Goal: Task Accomplishment & Management: Use online tool/utility

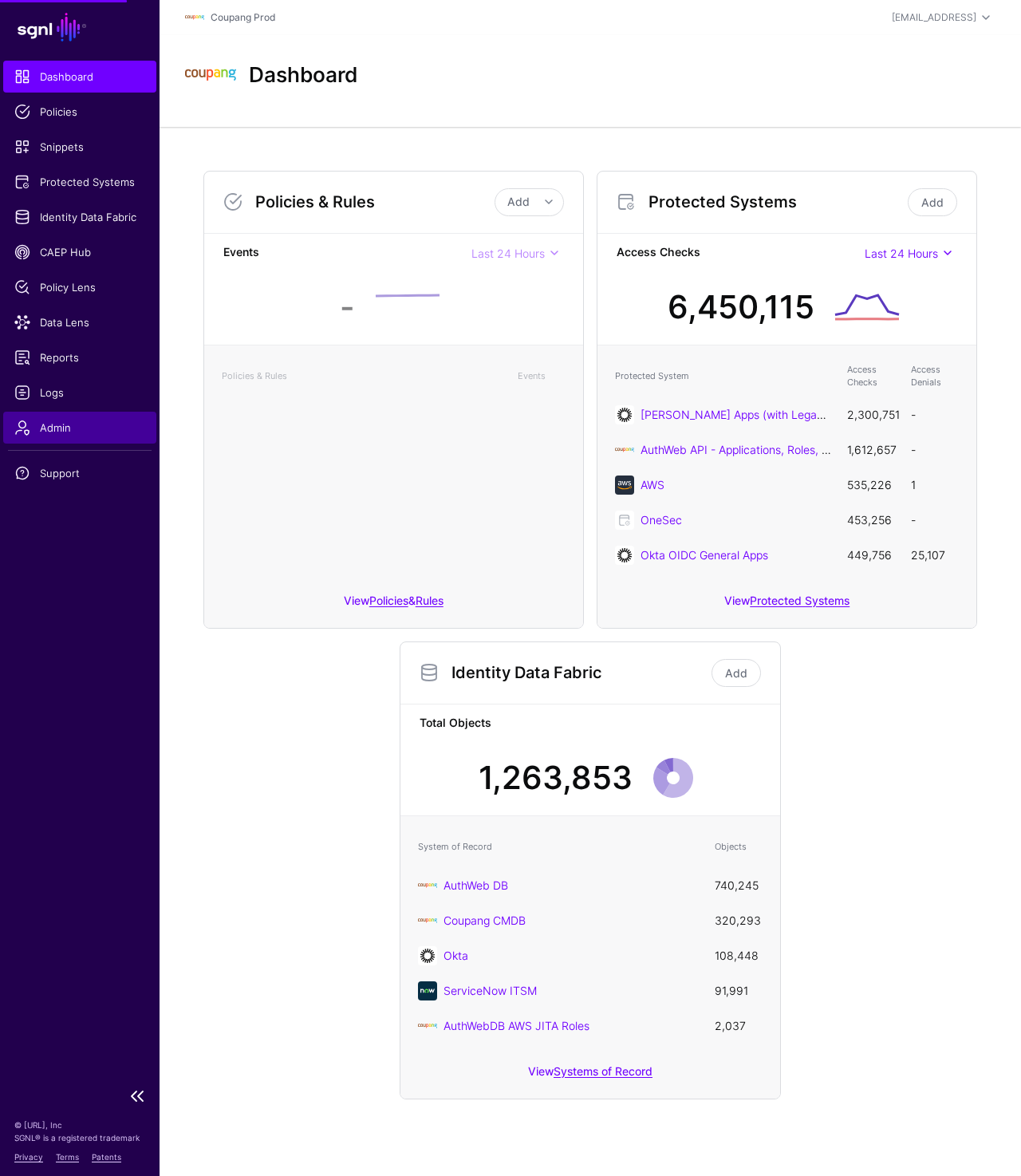
click at [81, 426] on span "Admin" at bounding box center [80, 427] width 131 height 16
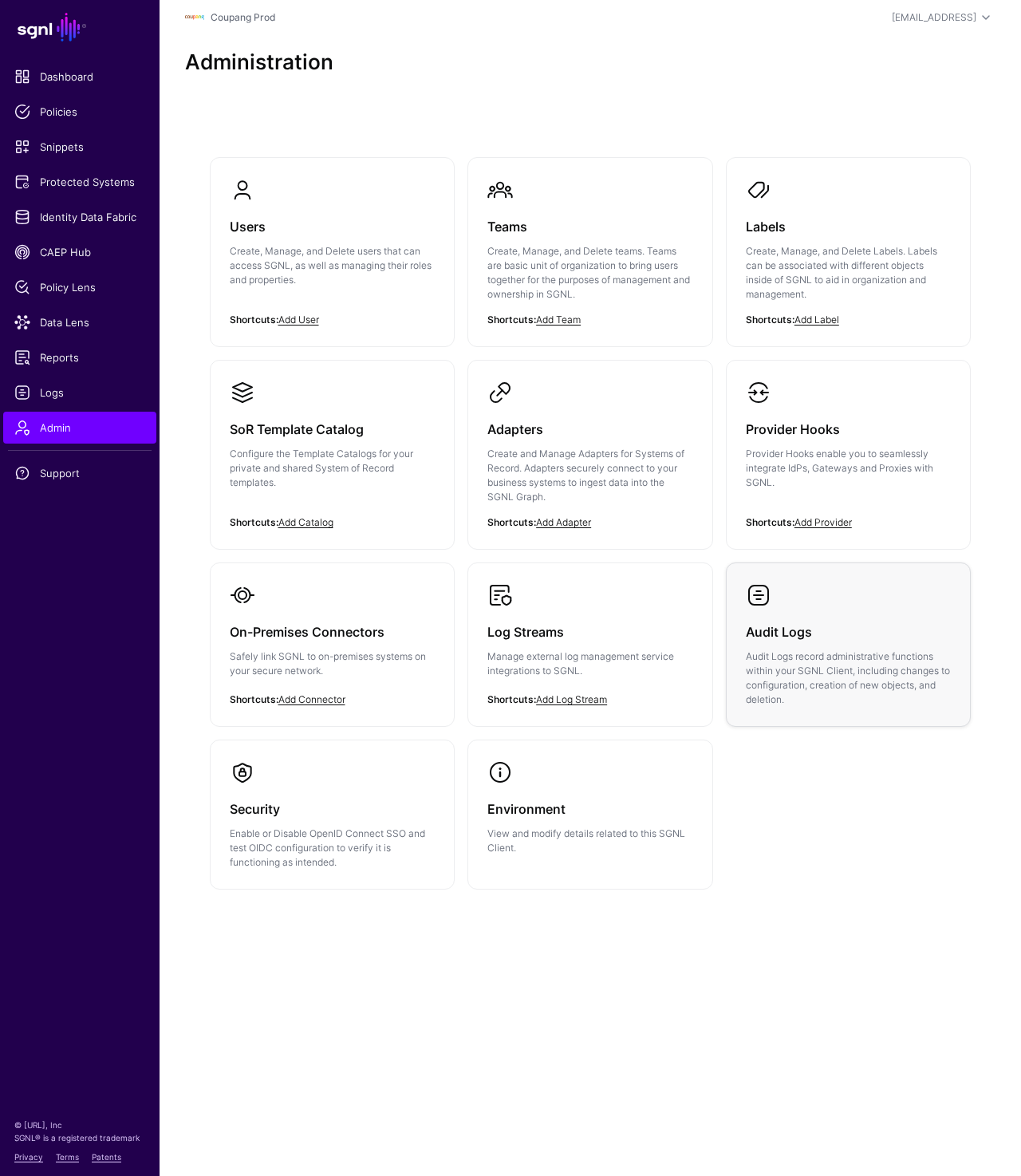
click at [817, 599] on link "Audit Logs Audit Logs record administrative functions within your SGNL Client, …" at bounding box center [848, 644] width 244 height 163
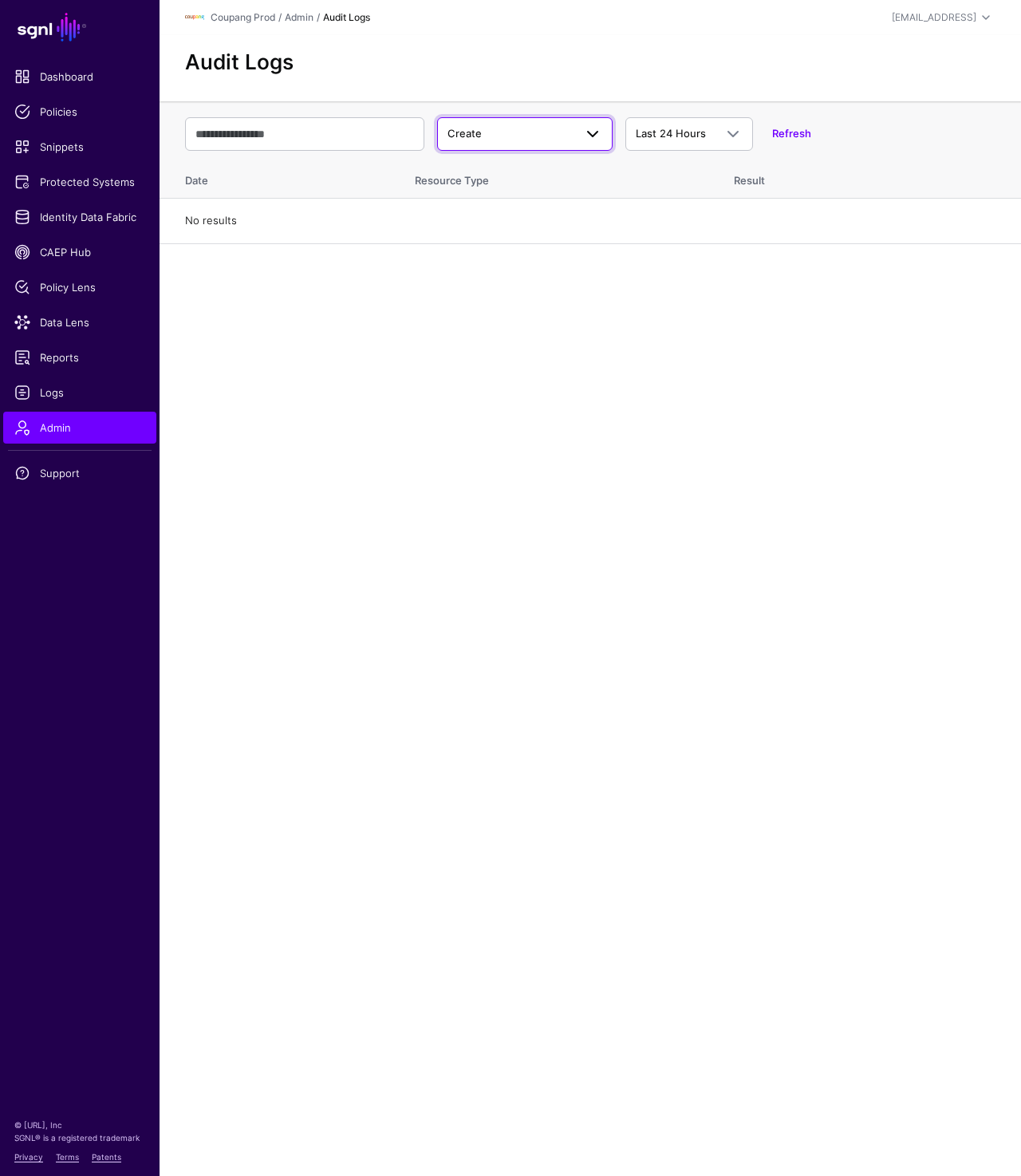
click at [494, 142] on span "Create" at bounding box center [524, 134] width 155 height 19
click at [476, 205] on button "Update" at bounding box center [524, 196] width 175 height 25
click at [530, 136] on span "Update" at bounding box center [510, 134] width 126 height 16
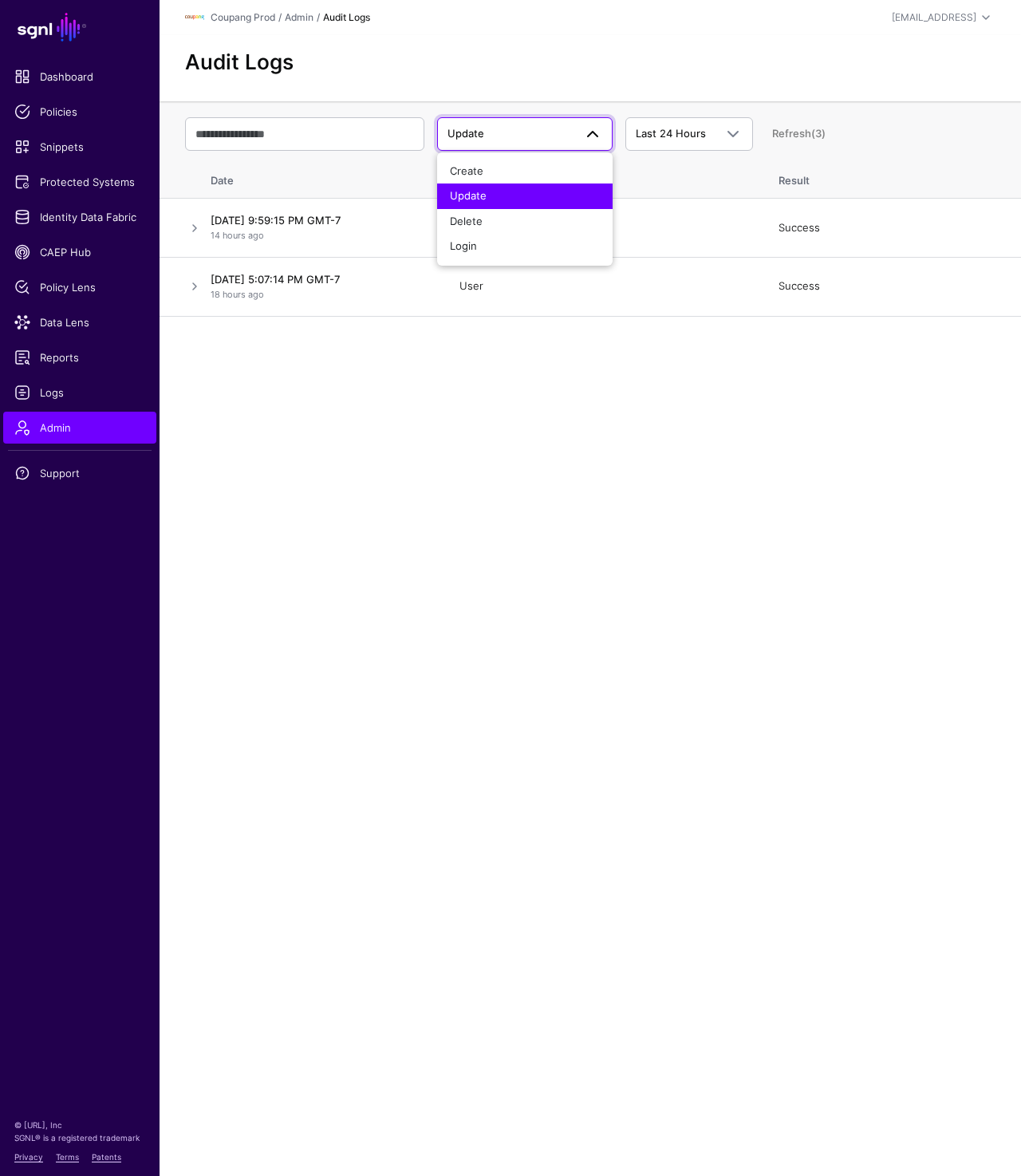
click at [516, 445] on main "SGNL Dashboard Policies Snippets Protected Systems Identity Data Fabric CAEP Hu…" at bounding box center [510, 588] width 1021 height 1176
click at [557, 128] on span "Update" at bounding box center [510, 134] width 126 height 16
click at [775, 497] on main "SGNL Dashboard Policies Snippets Protected Systems Identity Data Fabric CAEP Hu…" at bounding box center [510, 588] width 1021 height 1176
click at [497, 144] on link "Update" at bounding box center [524, 134] width 175 height 34
click at [501, 227] on div "Delete" at bounding box center [525, 222] width 150 height 16
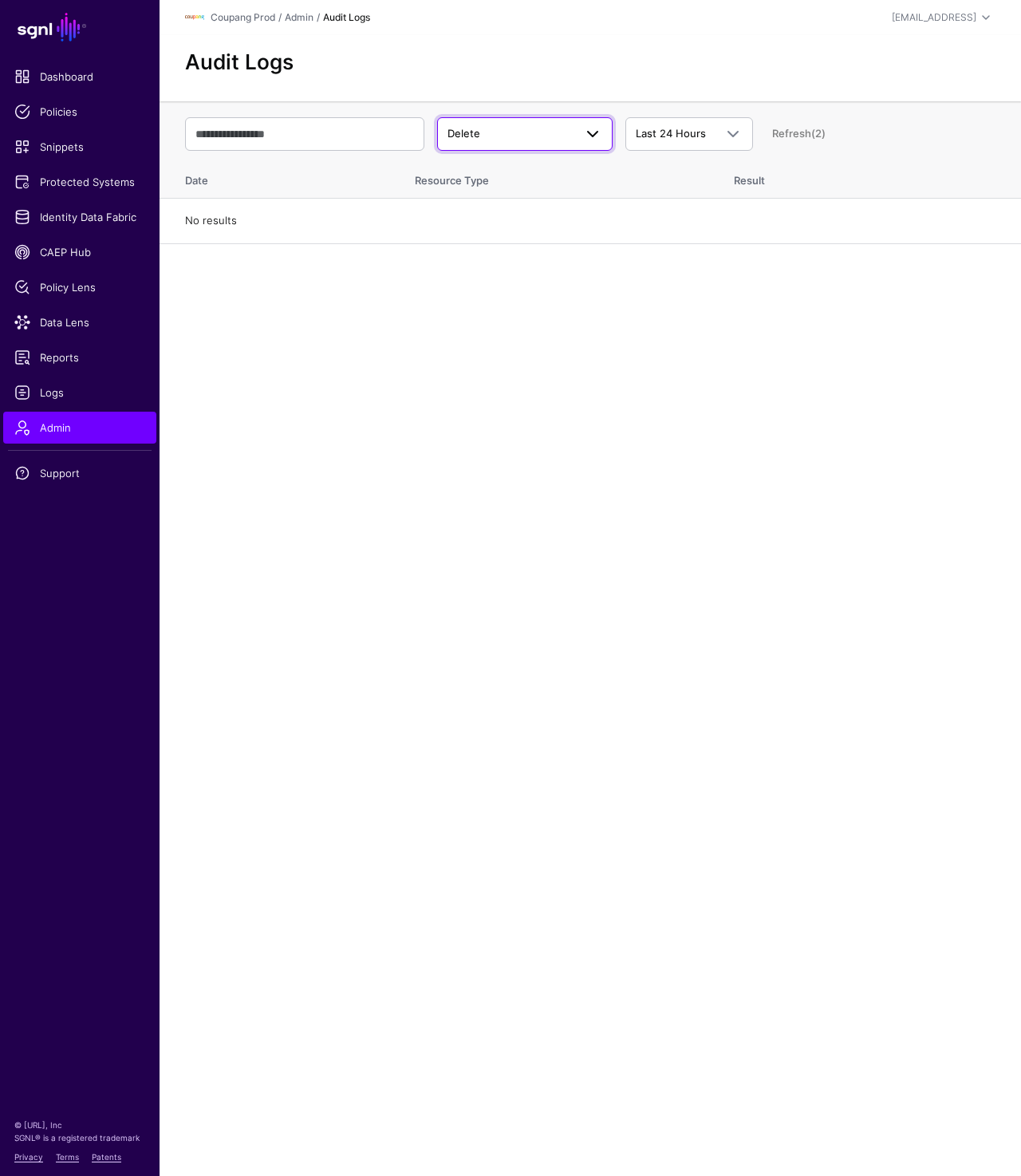
click at [548, 137] on span "Delete" at bounding box center [510, 134] width 126 height 16
click at [558, 646] on main "SGNL Dashboard Policies Snippets Protected Systems Identity Data Fabric CAEP Hu…" at bounding box center [510, 588] width 1021 height 1176
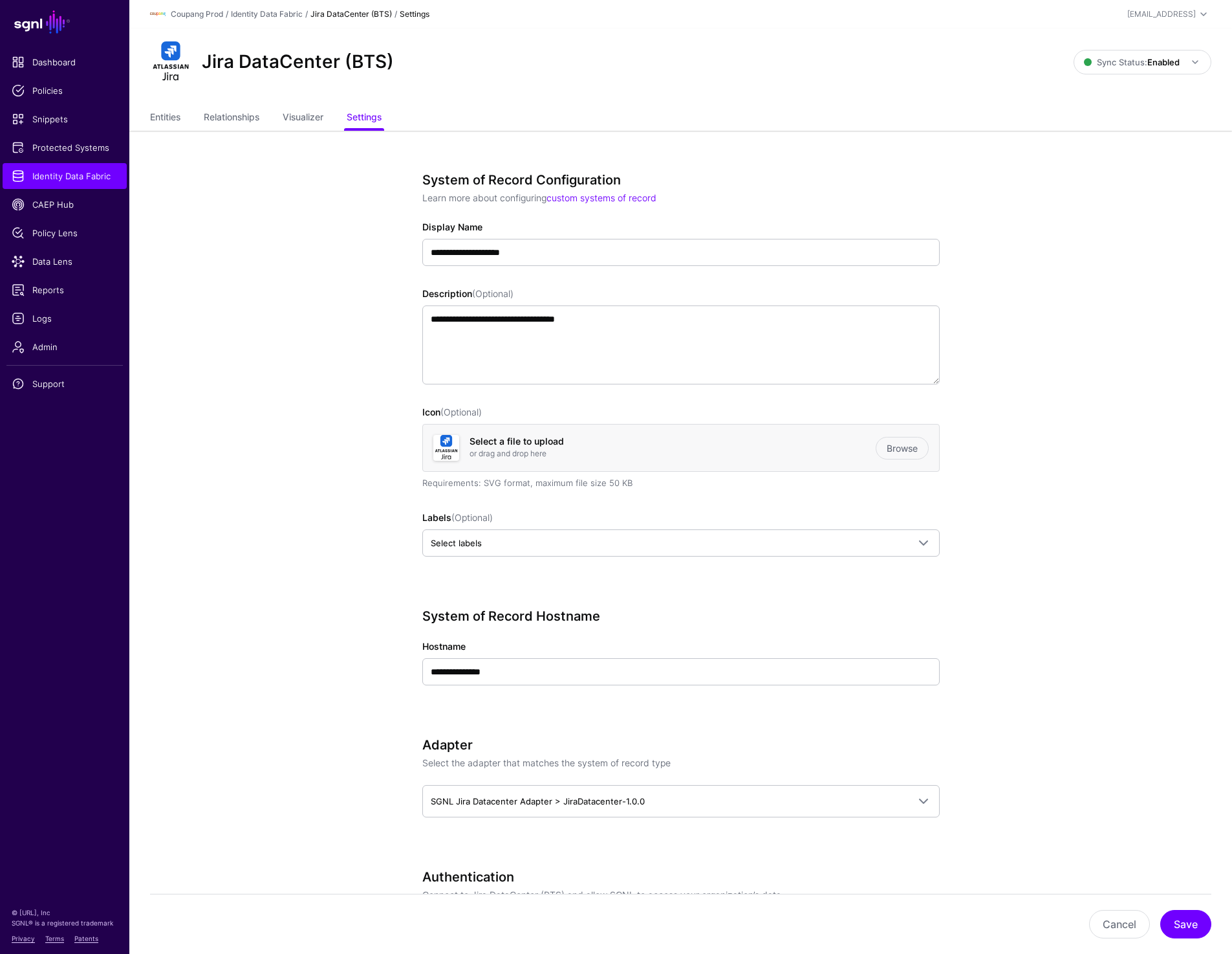
scroll to position [807, 0]
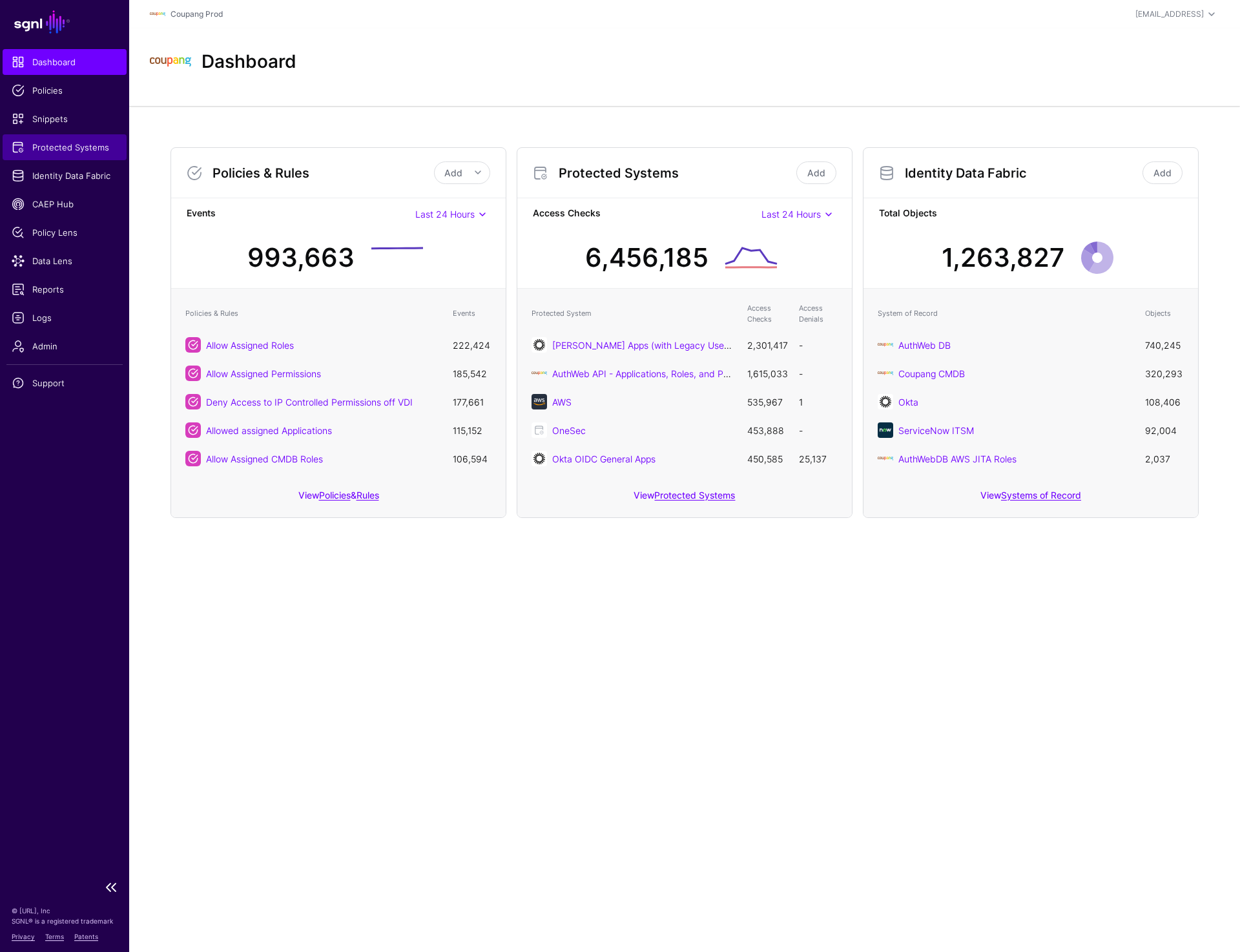
click at [68, 143] on span "Protected Systems" at bounding box center [65, 147] width 106 height 13
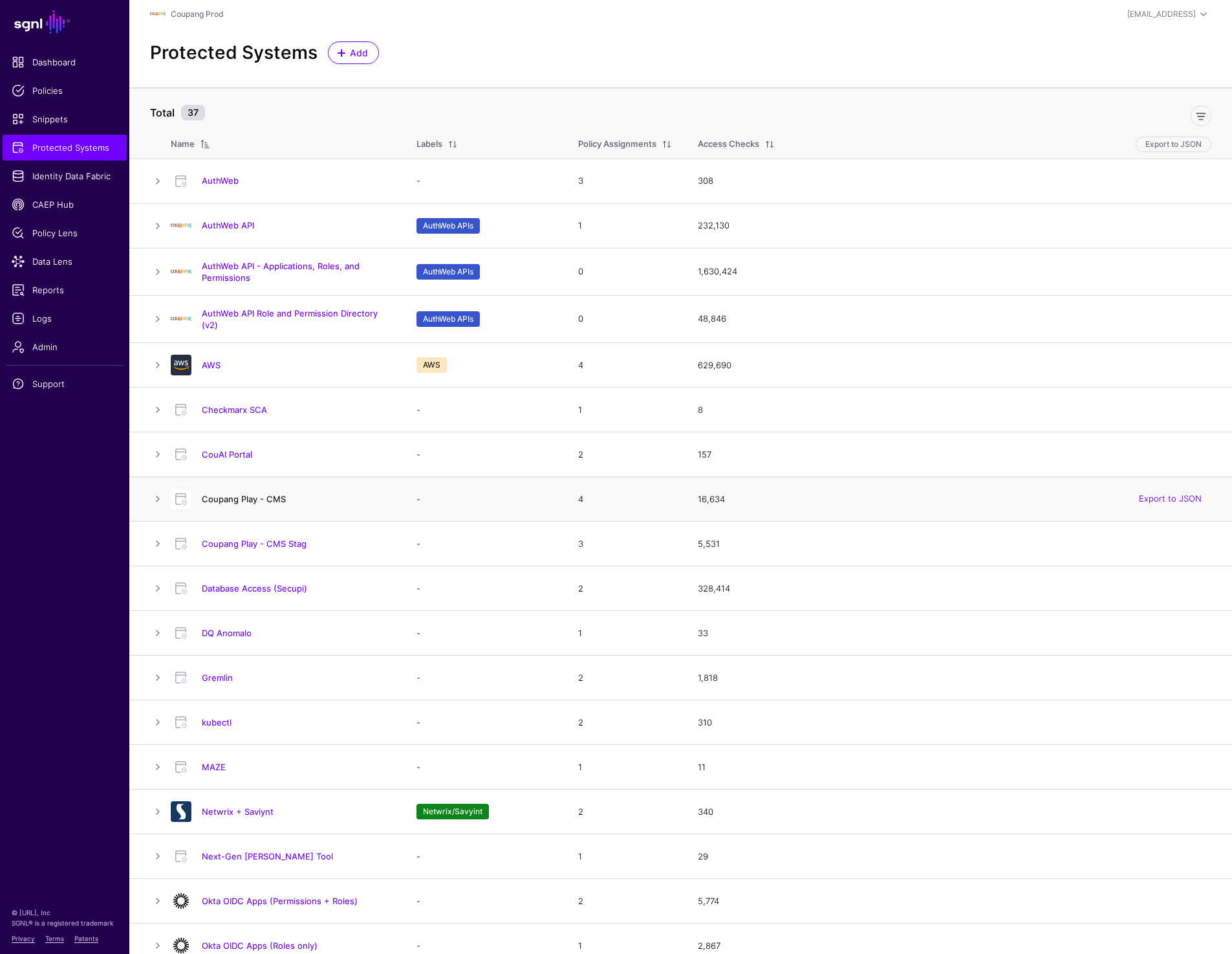
click at [233, 498] on link "Coupang Play - CMS" at bounding box center [244, 498] width 84 height 10
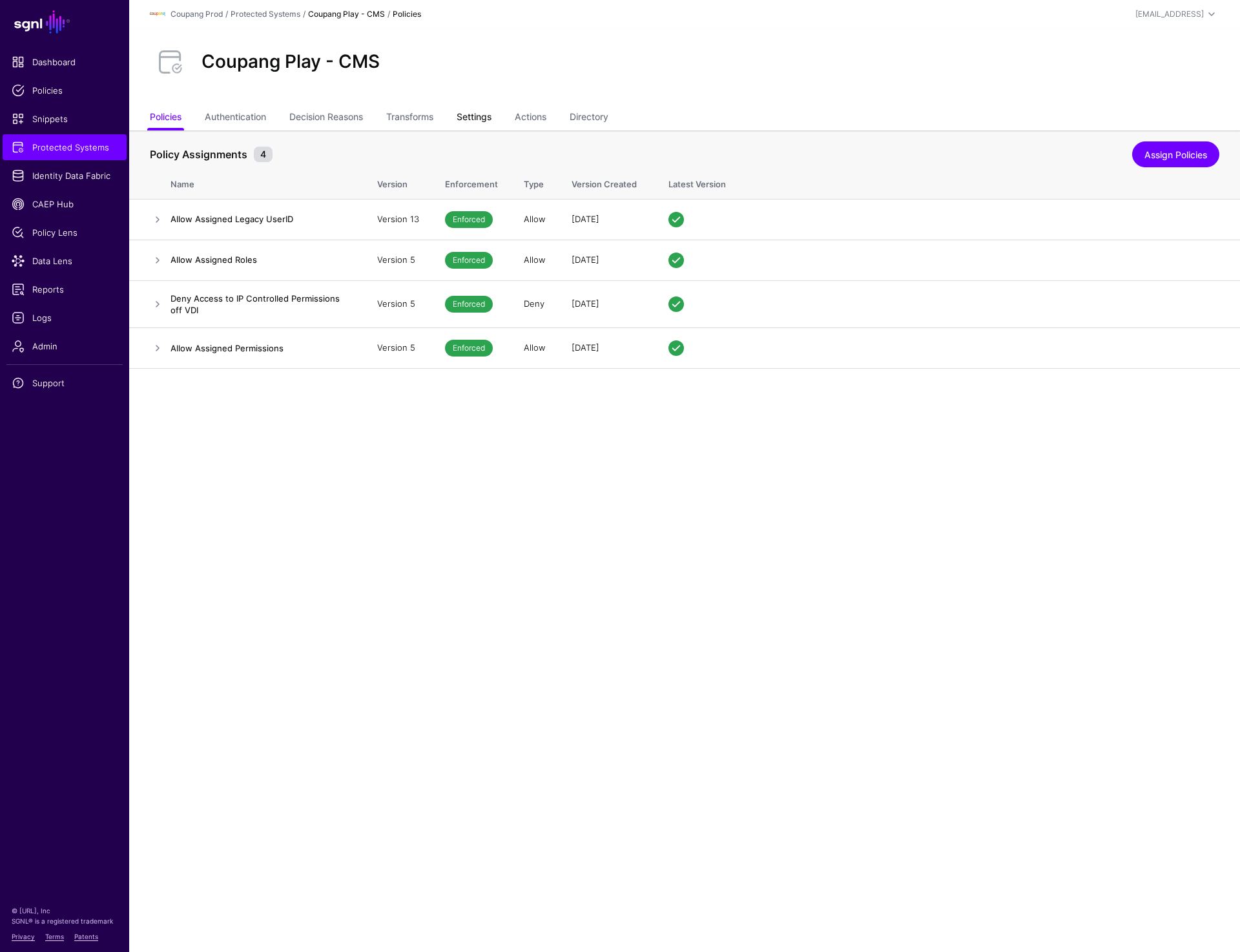
click at [464, 122] on link "Settings" at bounding box center [474, 118] width 35 height 24
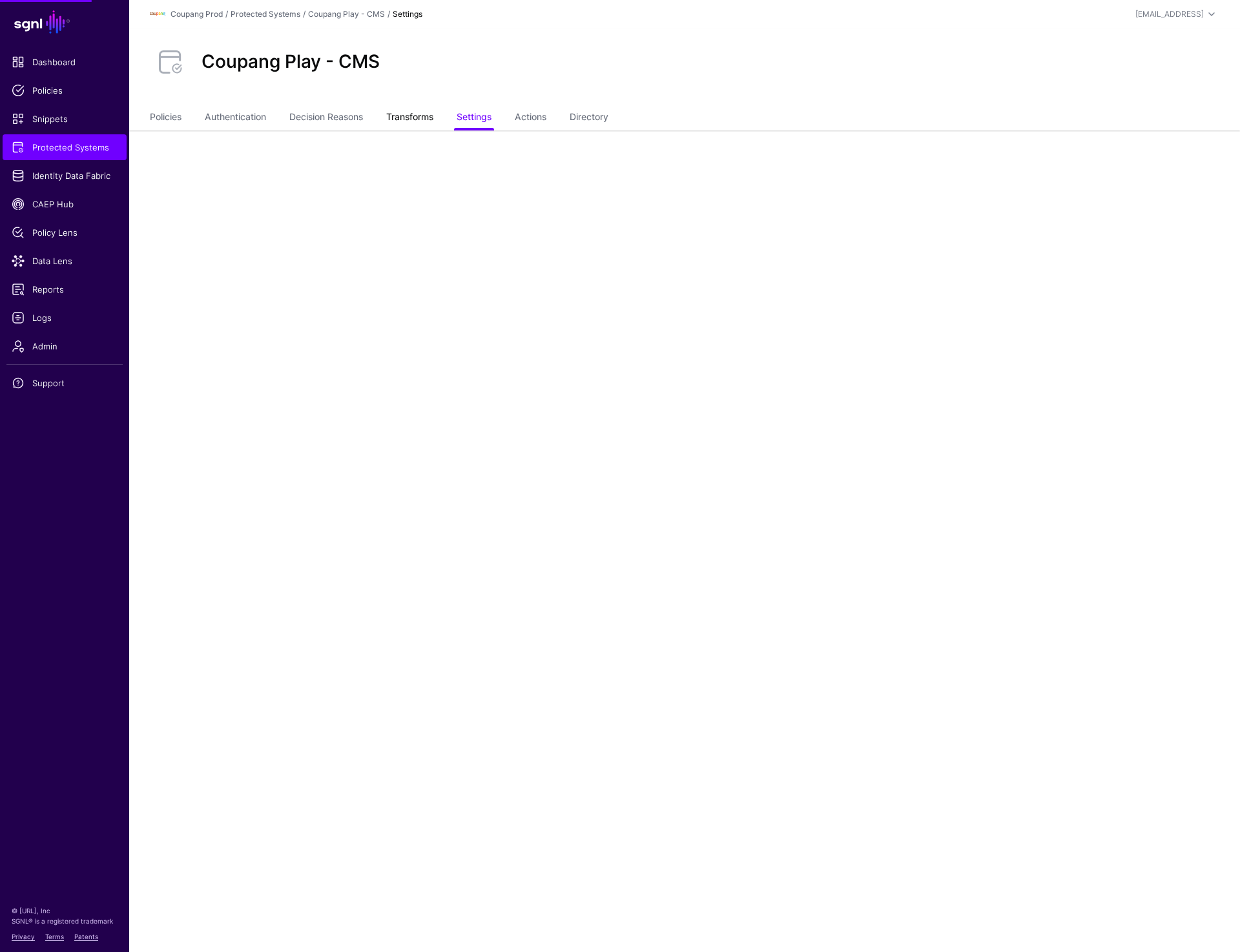
click at [421, 122] on link "Transforms" at bounding box center [410, 118] width 47 height 24
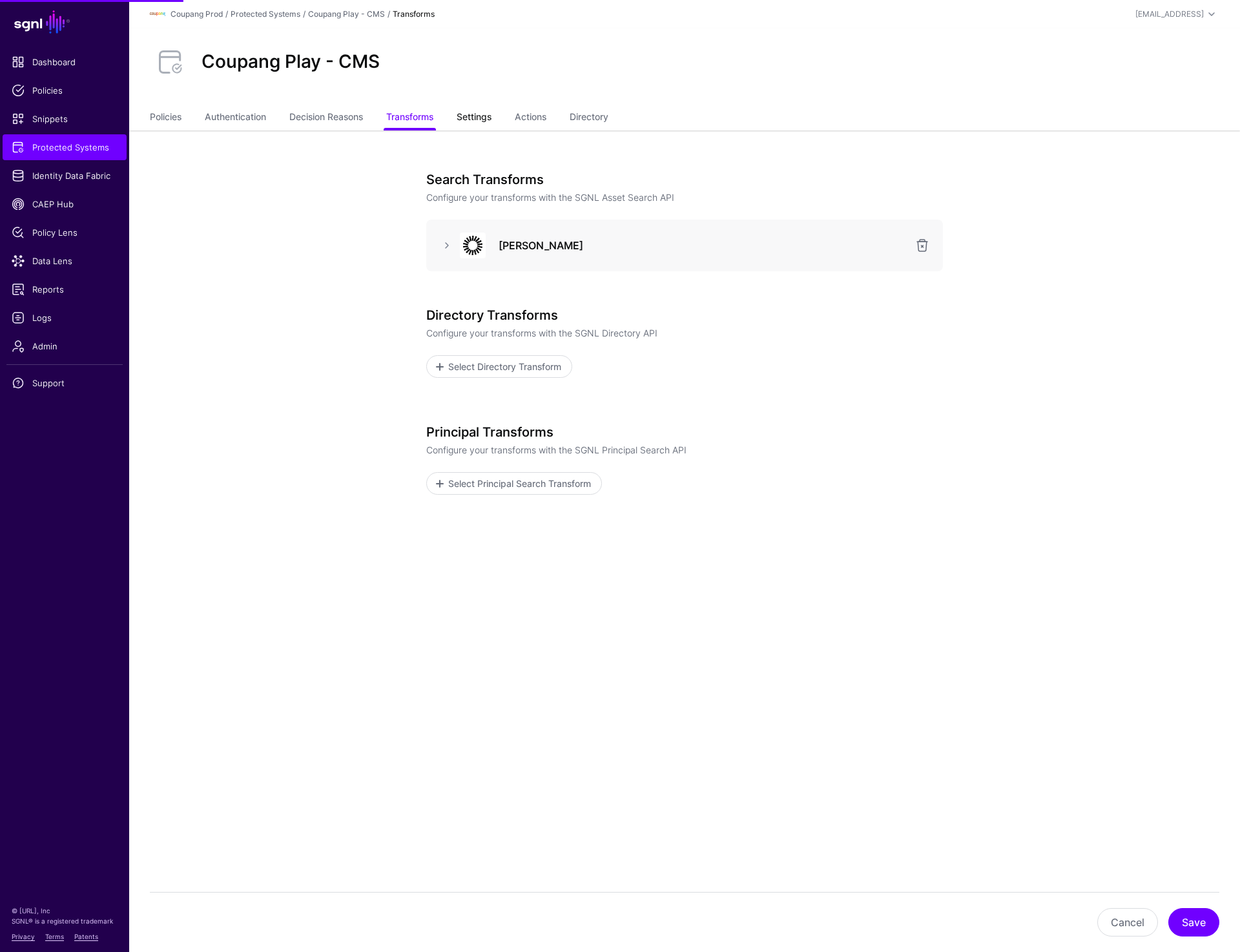
click at [474, 112] on link "Settings" at bounding box center [474, 118] width 35 height 24
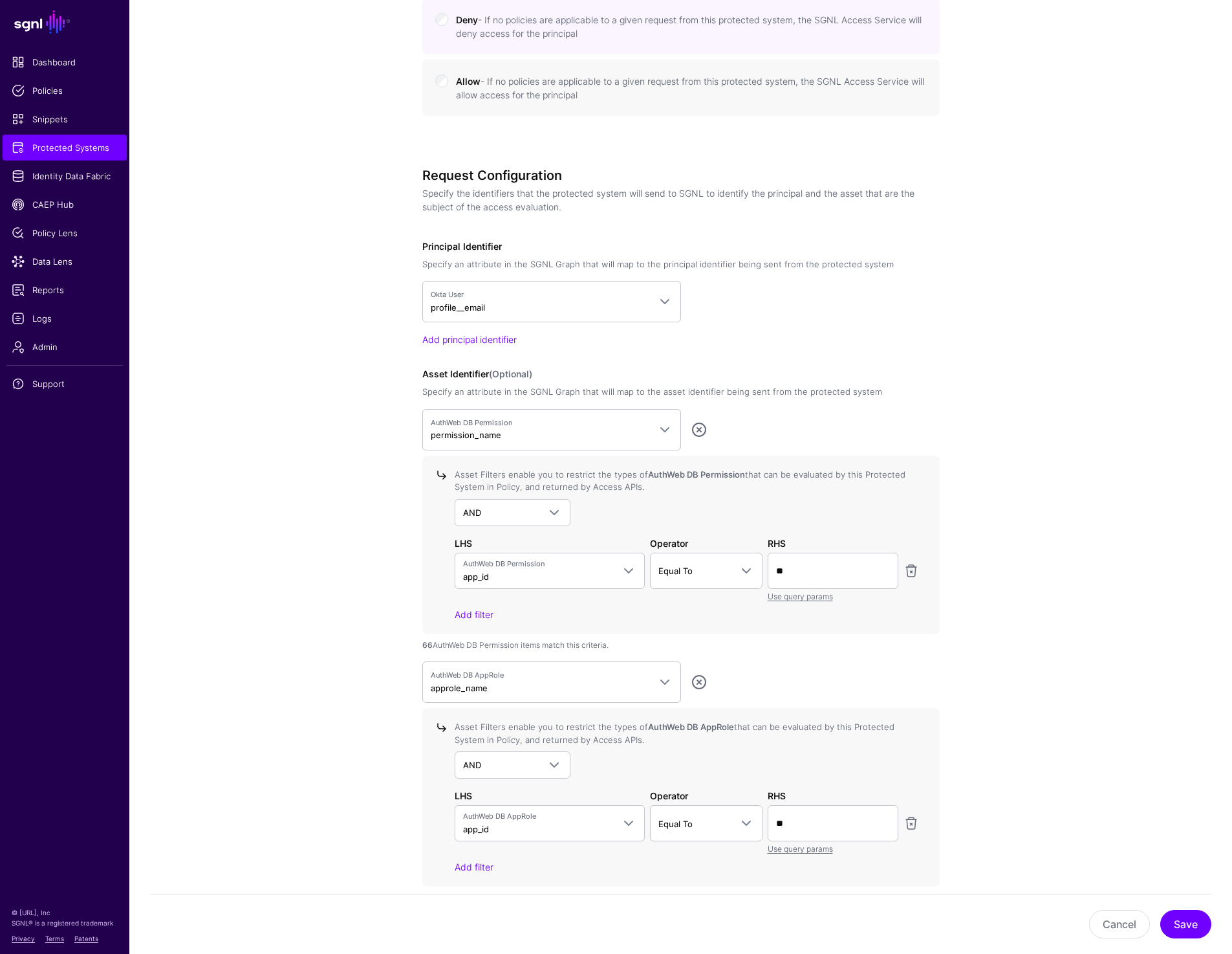
scroll to position [892, 0]
click at [70, 92] on span "Policies" at bounding box center [65, 91] width 106 height 13
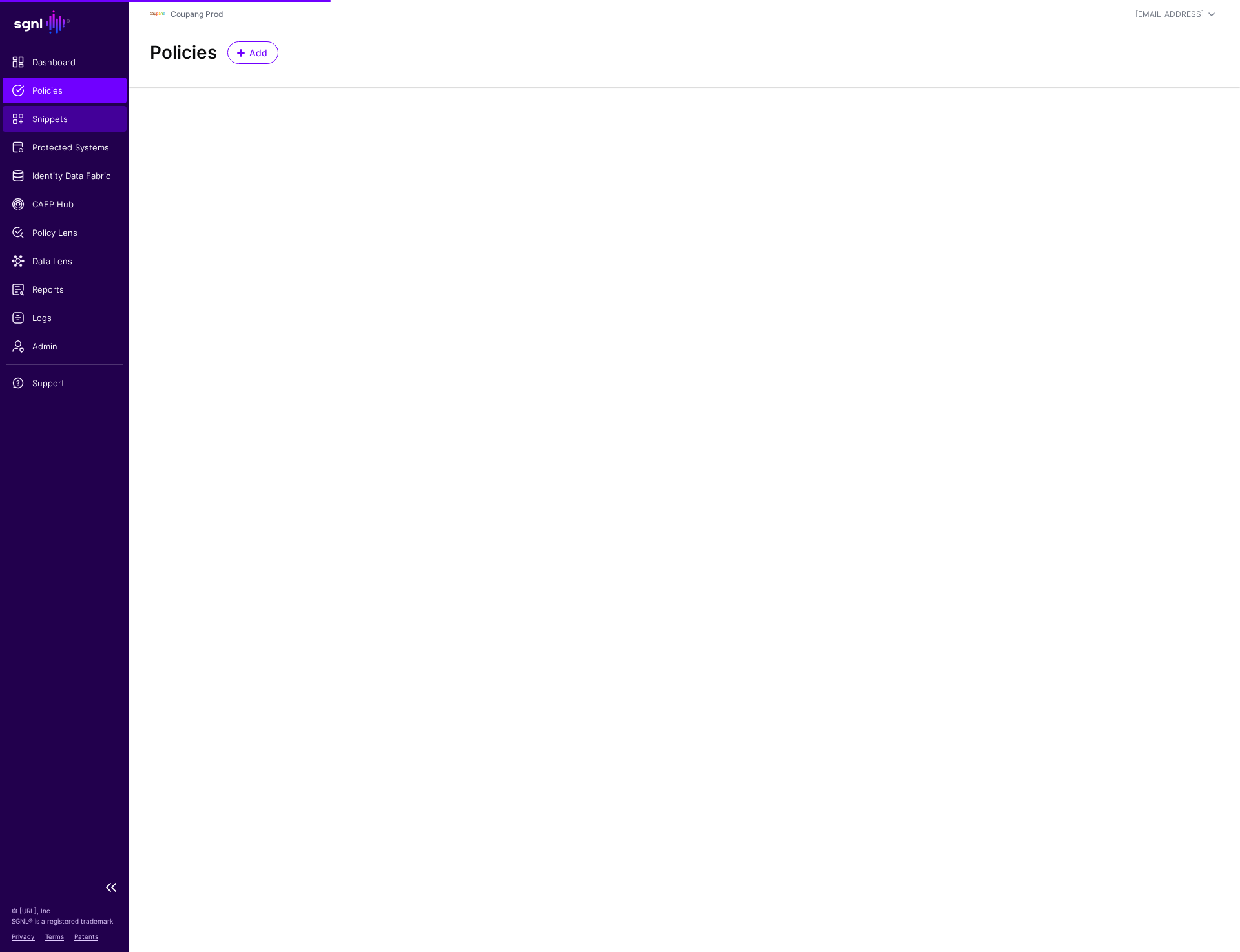
click at [66, 125] on span "Snippets" at bounding box center [65, 119] width 106 height 13
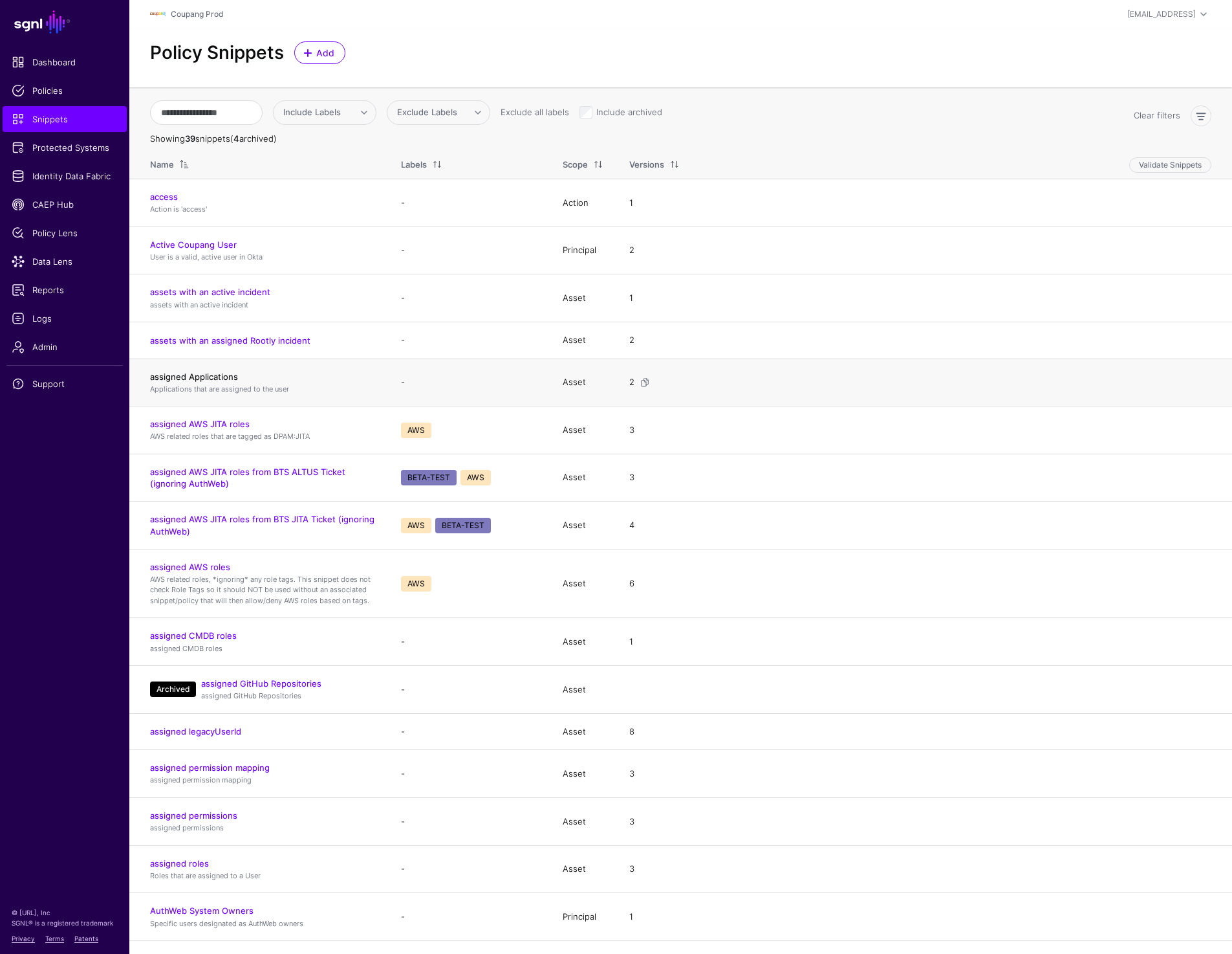
click at [208, 374] on link "assigned Applications" at bounding box center [194, 376] width 88 height 10
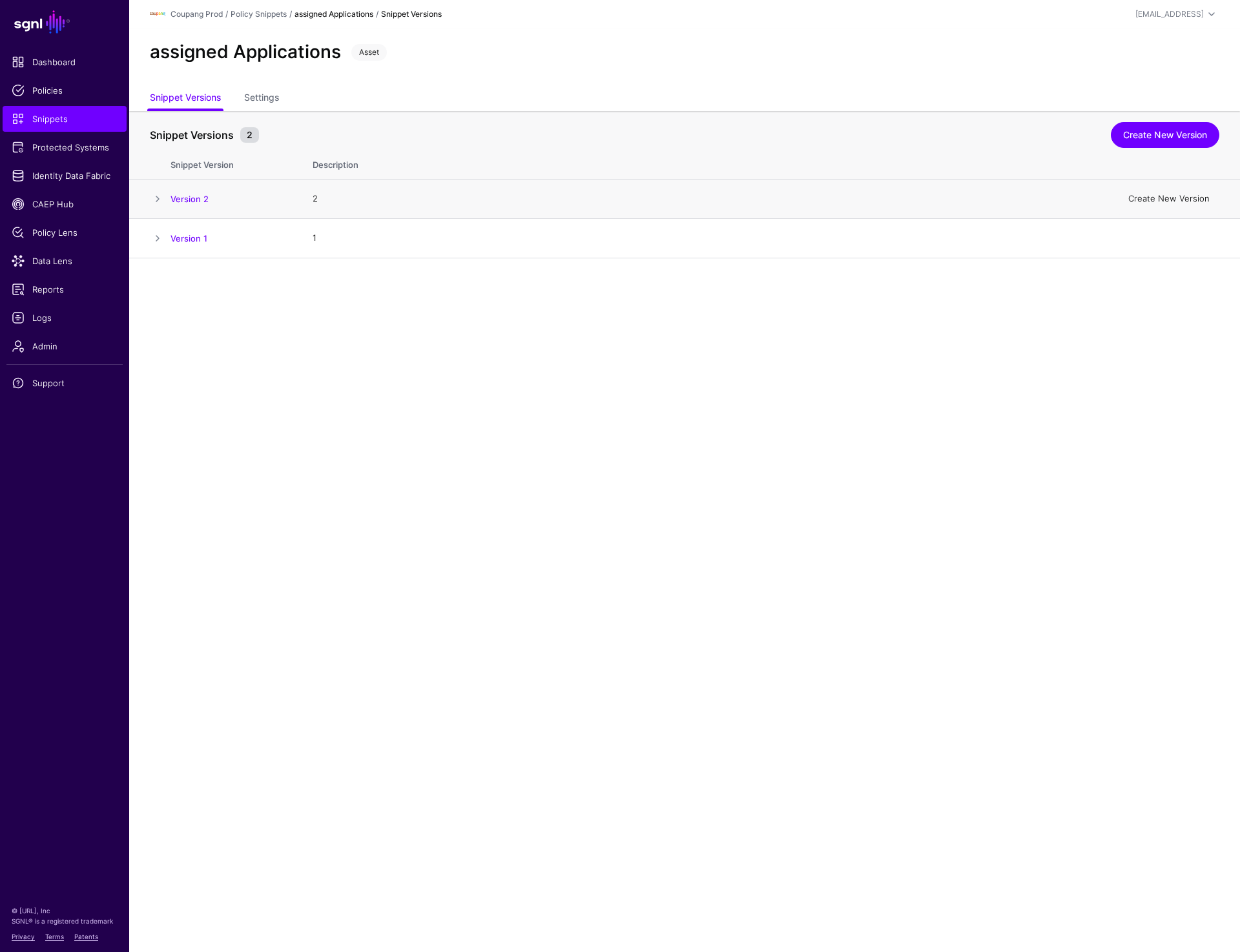
click at [1162, 202] on link "Create New Version" at bounding box center [1169, 197] width 81 height 10
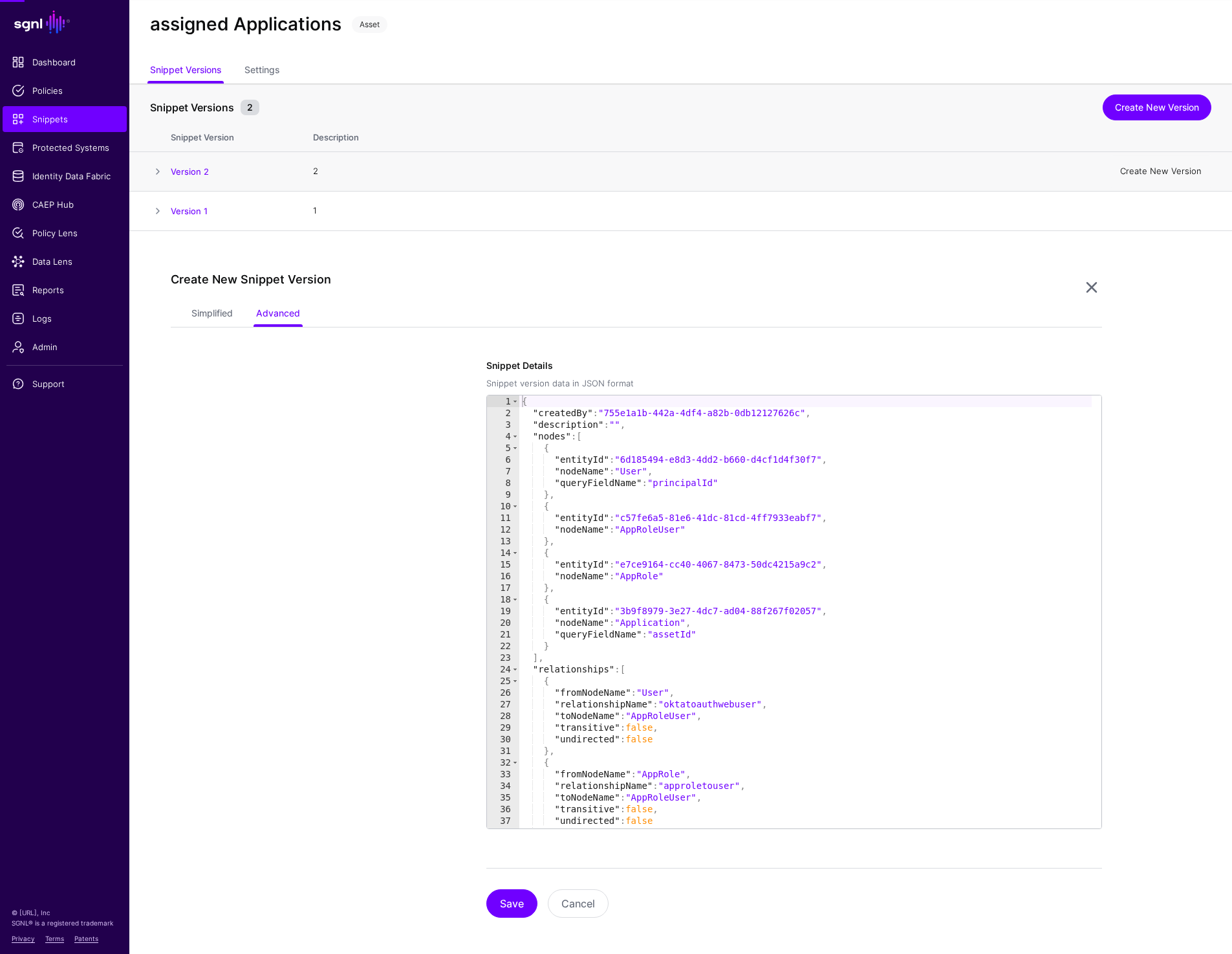
scroll to position [33, 0]
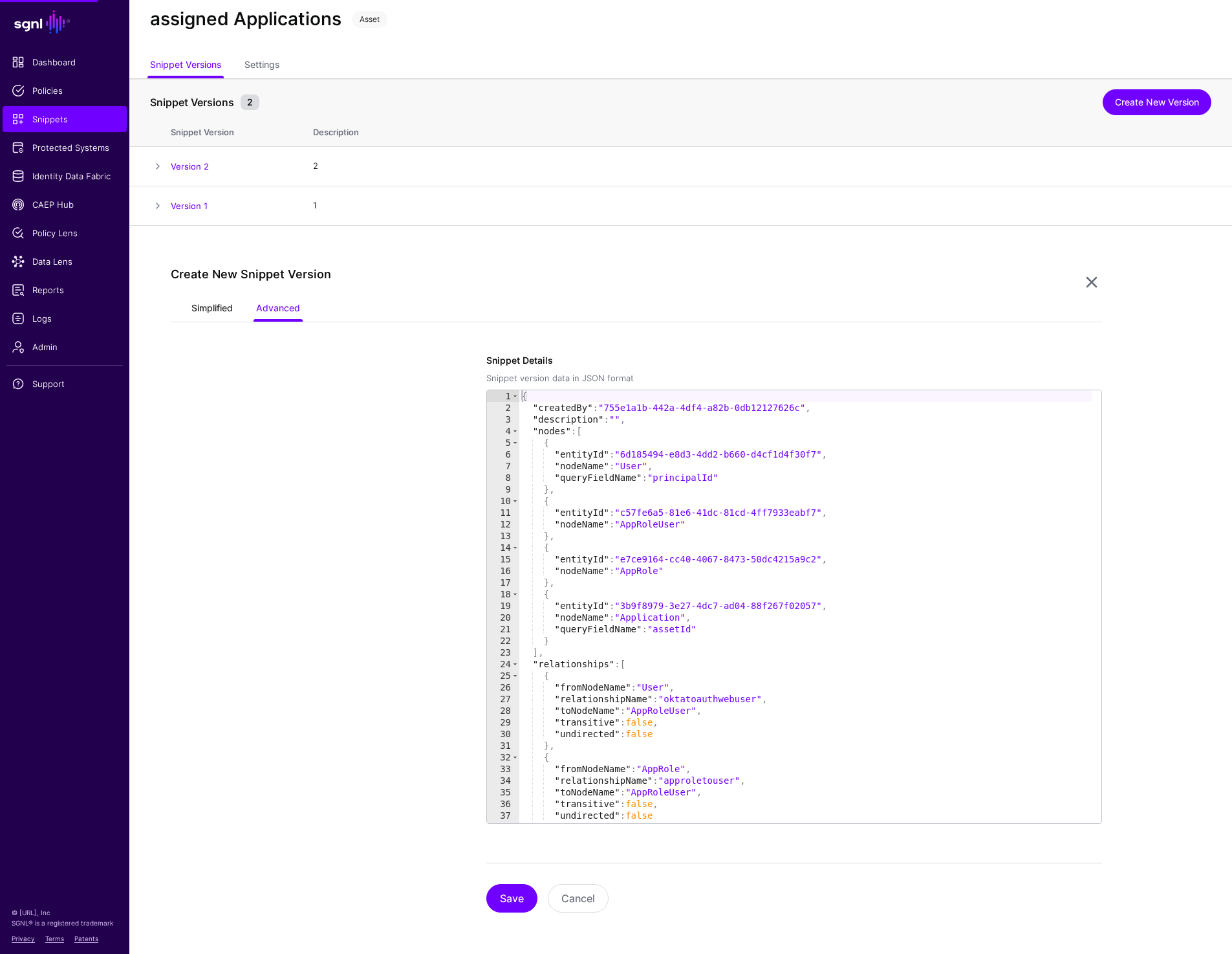
click at [206, 304] on link "Simplified" at bounding box center [212, 309] width 41 height 24
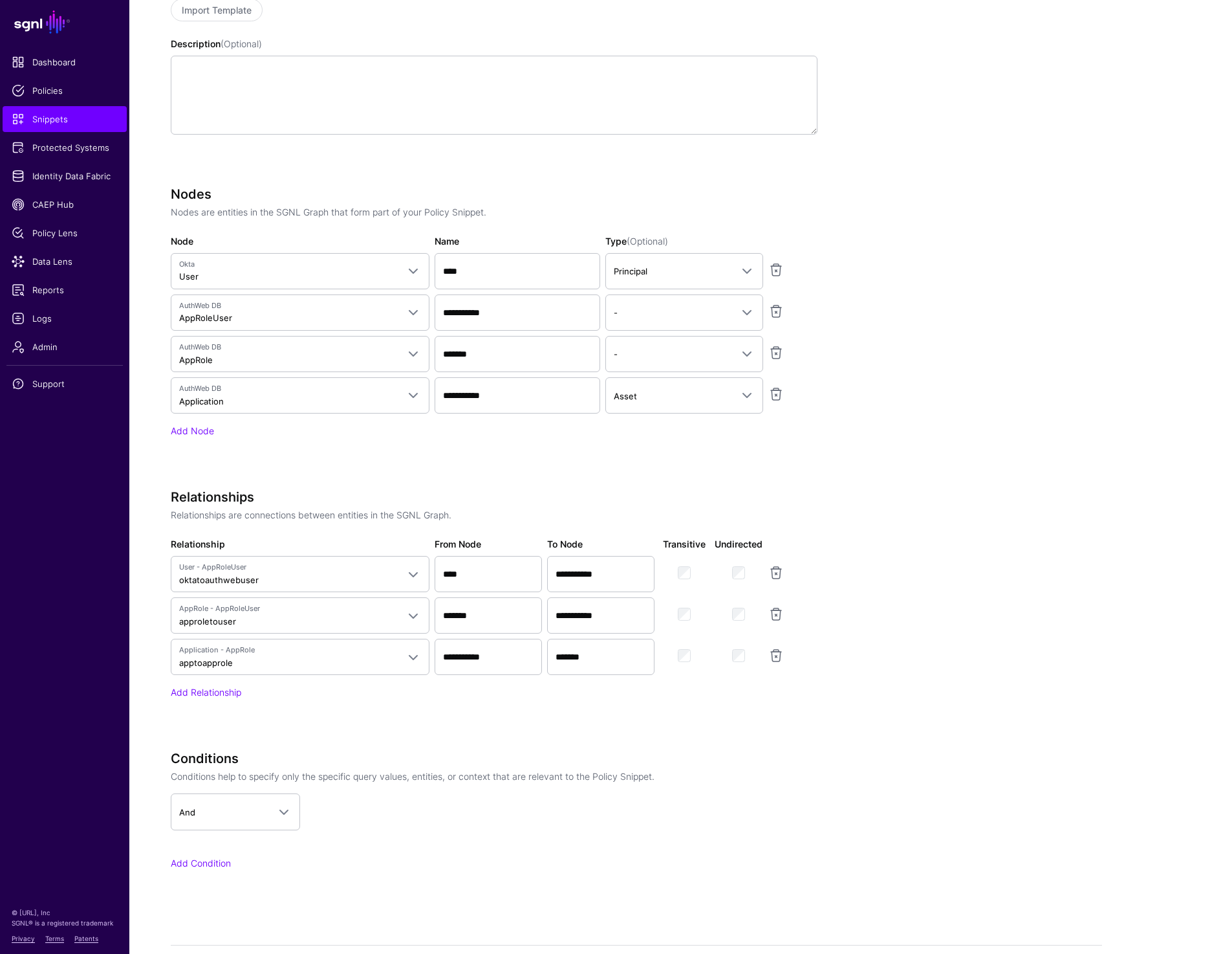
scroll to position [450, 0]
